Goal: Information Seeking & Learning: Learn about a topic

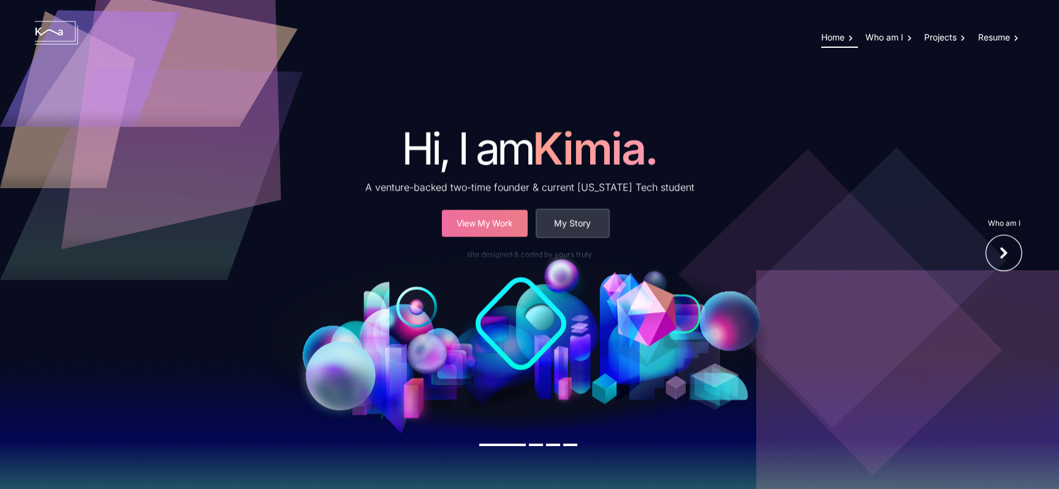
click at [571, 228] on button "My Story" at bounding box center [573, 223] width 72 height 27
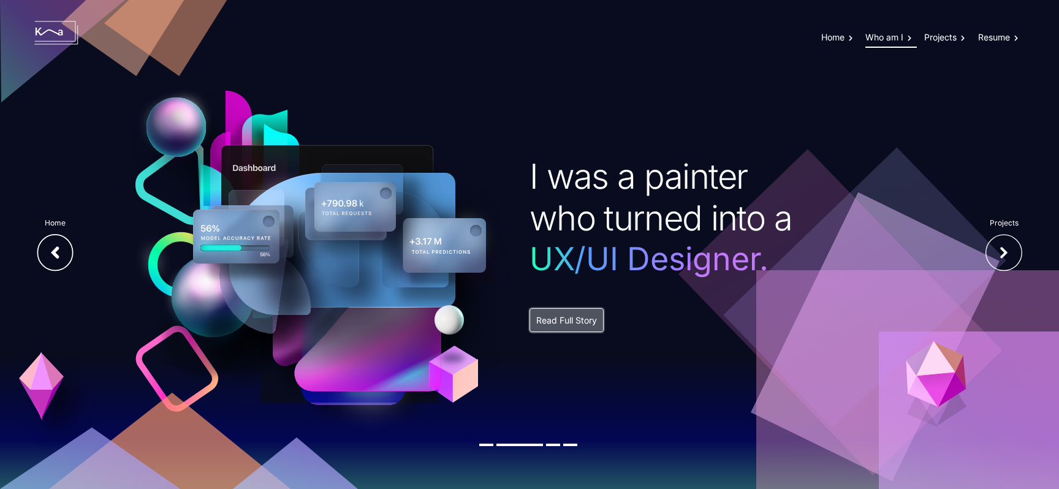
click at [573, 316] on button "Read Full Story" at bounding box center [567, 320] width 74 height 24
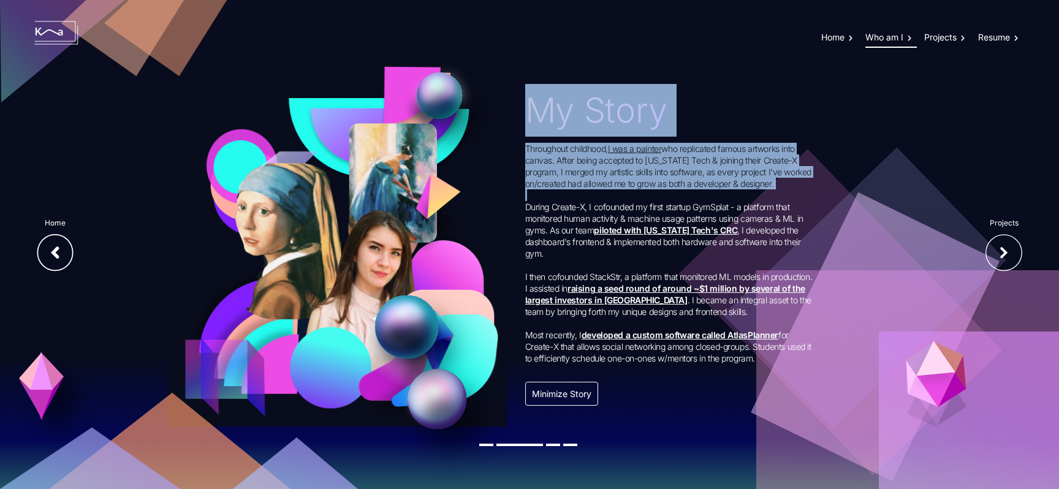
drag, startPoint x: 524, startPoint y: 265, endPoint x: 525, endPoint y: 211, distance: 54.0
click at [525, 211] on div "My Story Throughout childhood, I was a painter who replicated famous artworks i…" at bounding box center [783, 245] width 535 height 322
click at [525, 211] on p "Throughout childhood, I was a painter who replicated famous artworks into canva…" at bounding box center [669, 254] width 288 height 222
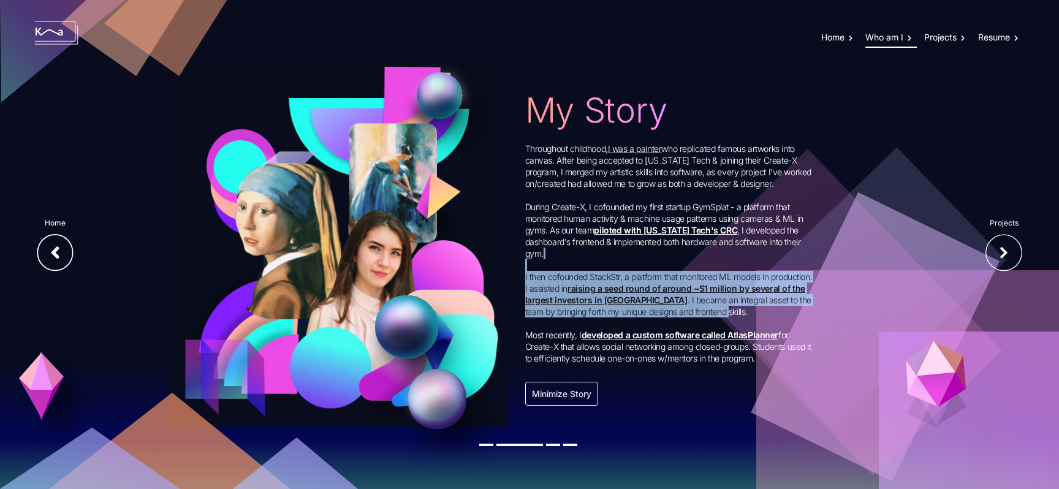
drag, startPoint x: 528, startPoint y: 262, endPoint x: 733, endPoint y: 311, distance: 210.6
click at [733, 311] on p "Throughout childhood, I was a painter who replicated famous artworks into canva…" at bounding box center [669, 254] width 288 height 222
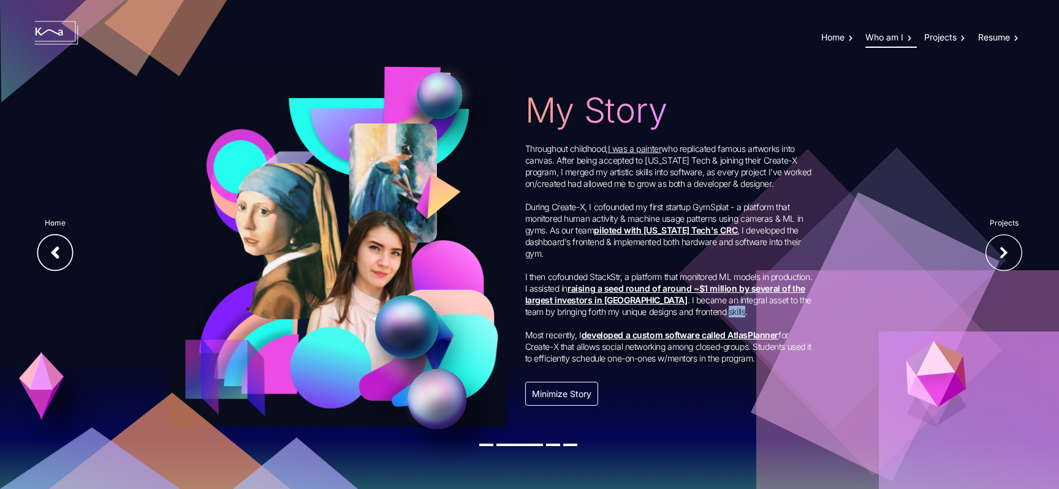
click at [733, 311] on p "Throughout childhood, I was a painter who replicated famous artworks into canva…" at bounding box center [669, 254] width 288 height 222
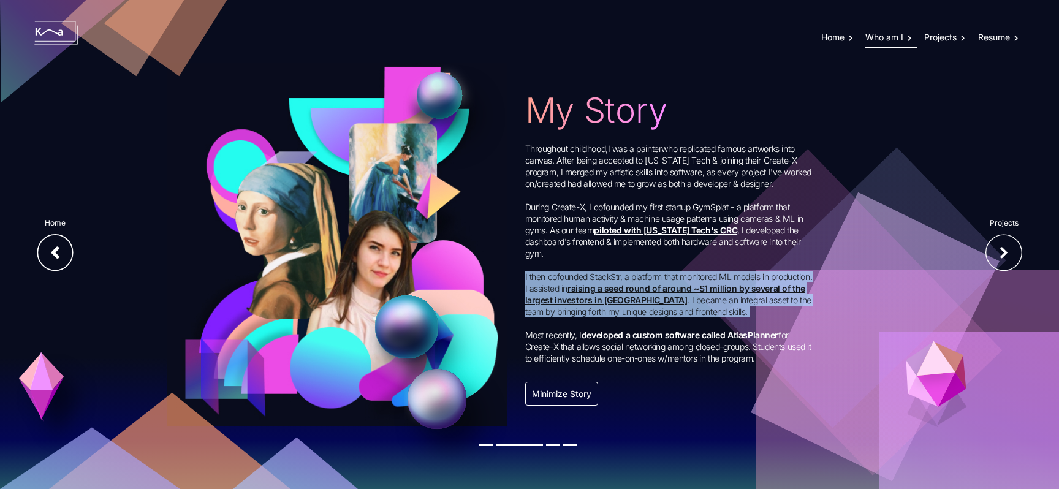
click at [733, 311] on p "Throughout childhood, I was a painter who replicated famous artworks into canva…" at bounding box center [669, 254] width 288 height 222
click at [713, 363] on div "My Story Throughout childhood, I was a painter who replicated famous artworks i…" at bounding box center [669, 245] width 288 height 322
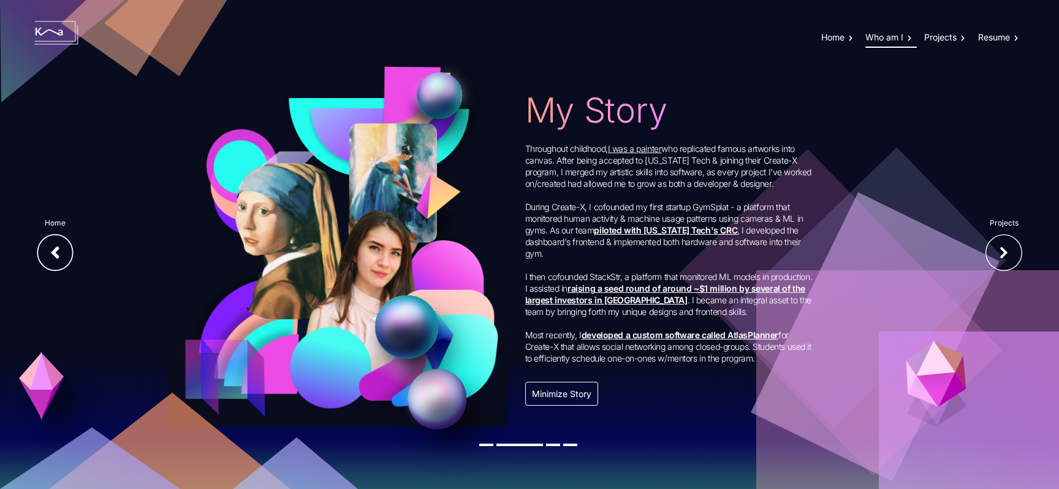
drag, startPoint x: 576, startPoint y: 414, endPoint x: 564, endPoint y: 462, distance: 49.2
click at [576, 414] on div "My Story Throughout childhood, I was a painter who replicated famous artworks i…" at bounding box center [520, 244] width 1059 height 489
click at [986, 256] on img at bounding box center [1004, 252] width 37 height 37
